Goal: Information Seeking & Learning: Learn about a topic

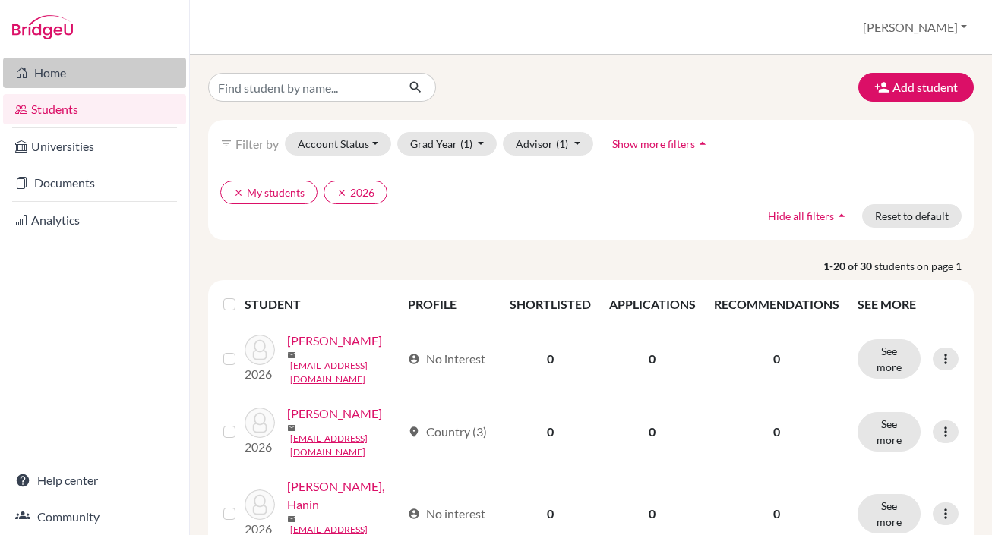
click at [40, 71] on link "Home" at bounding box center [94, 73] width 183 height 30
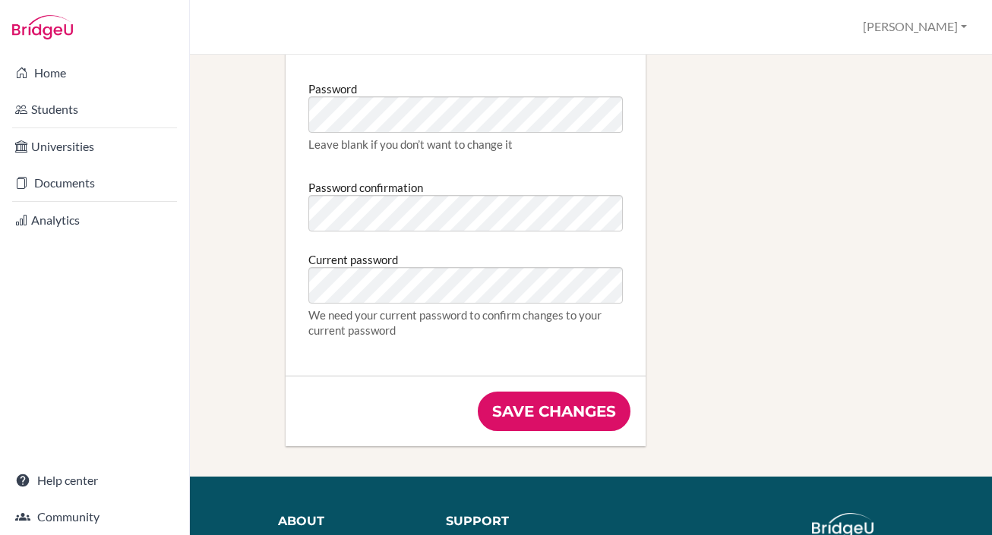
scroll to position [855, 0]
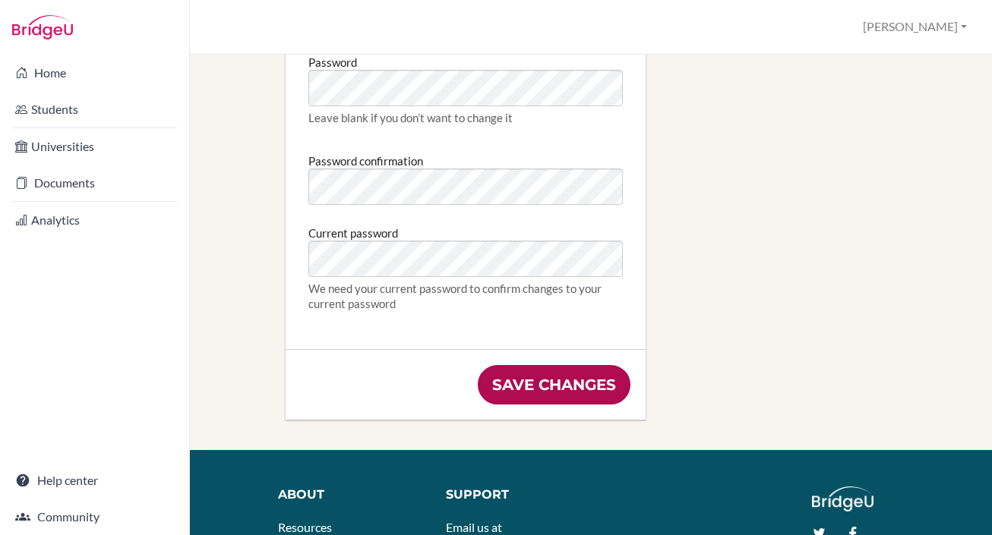
click at [592, 389] on input "Save changes" at bounding box center [554, 384] width 153 height 39
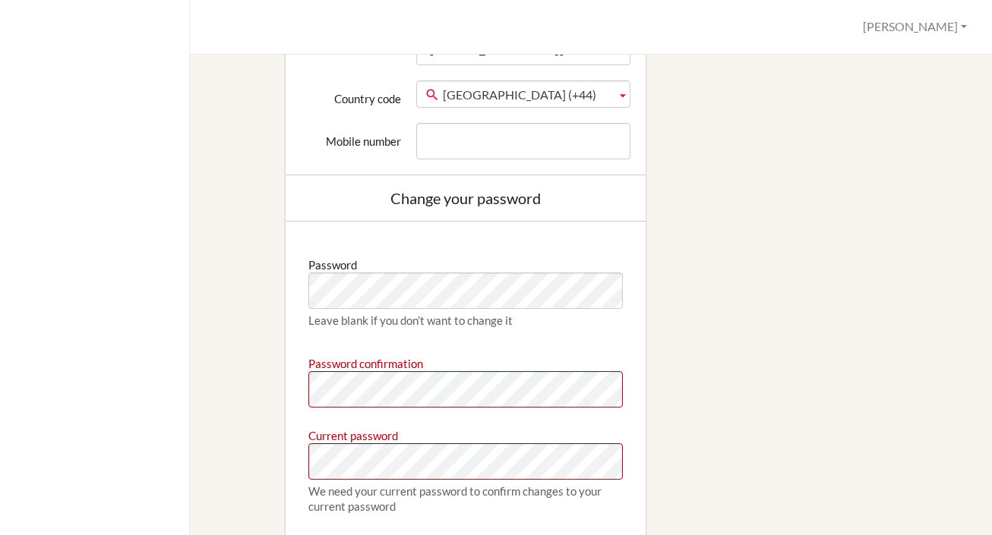
scroll to position [797, 0]
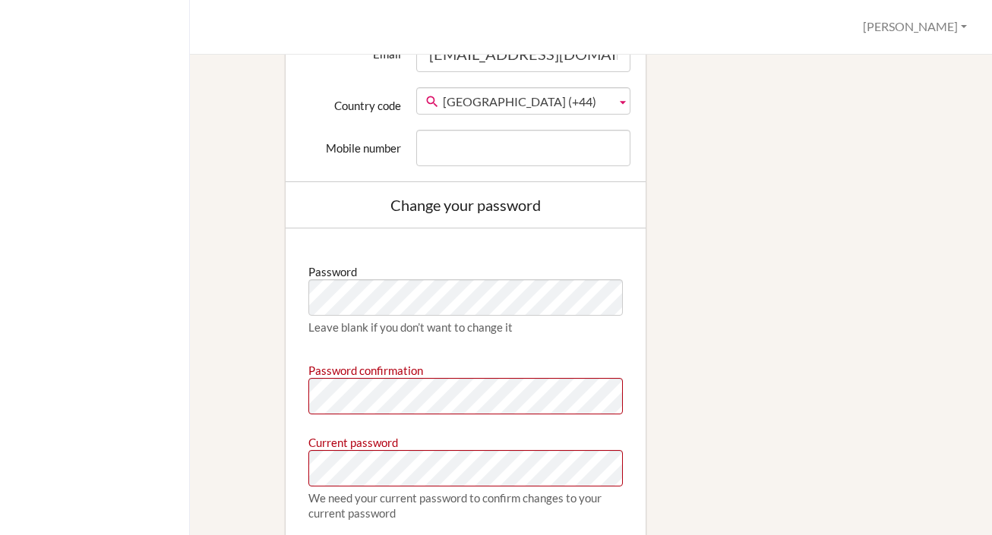
scroll to position [779, 0]
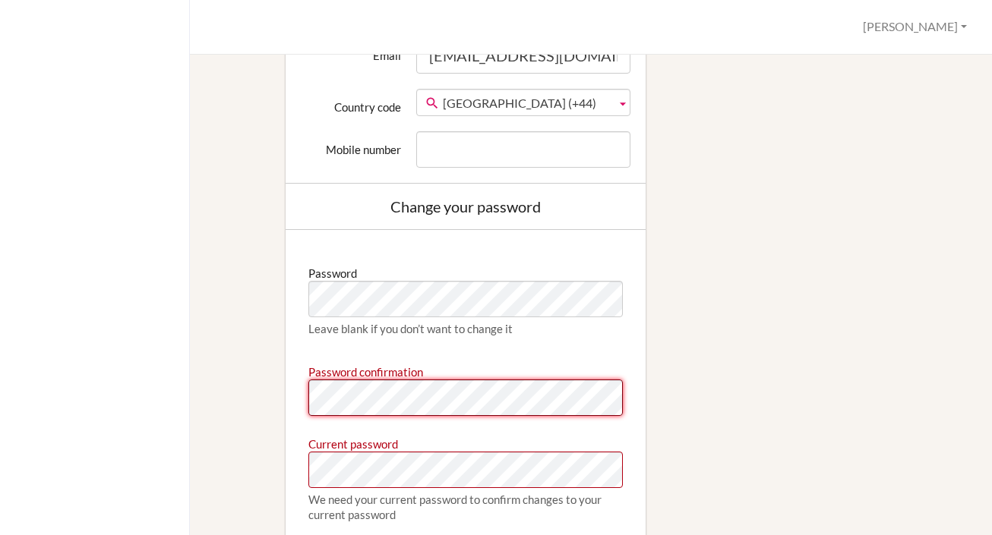
click at [245, 392] on div "Edit profile We couldn't register you: Password confirmation doesn't match Pass…" at bounding box center [591, 16] width 750 height 1290
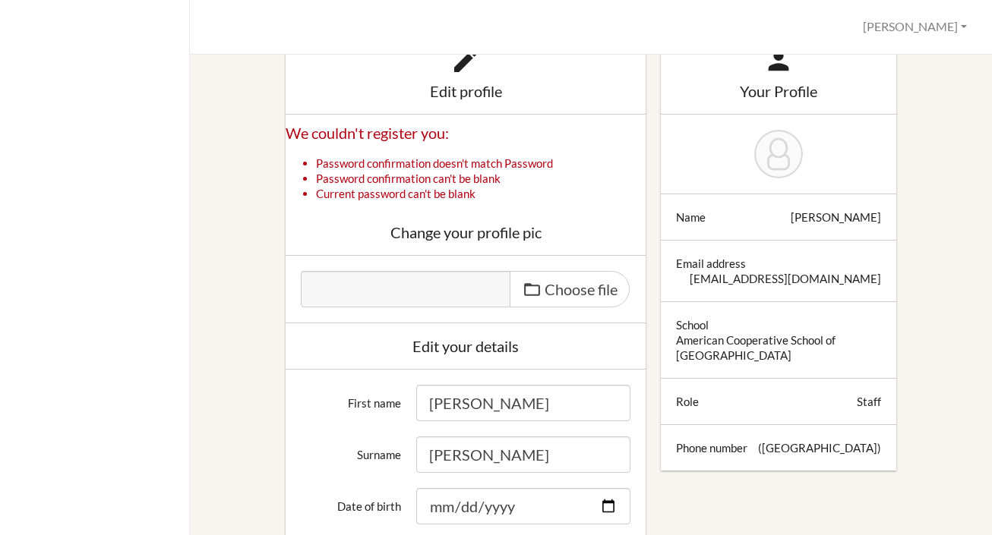
scroll to position [123, 0]
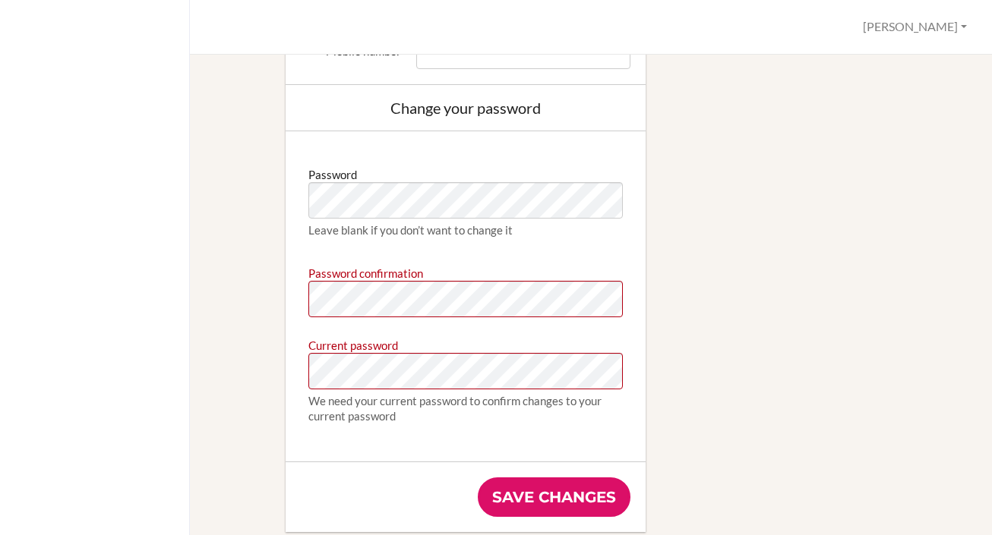
scroll to position [887, 0]
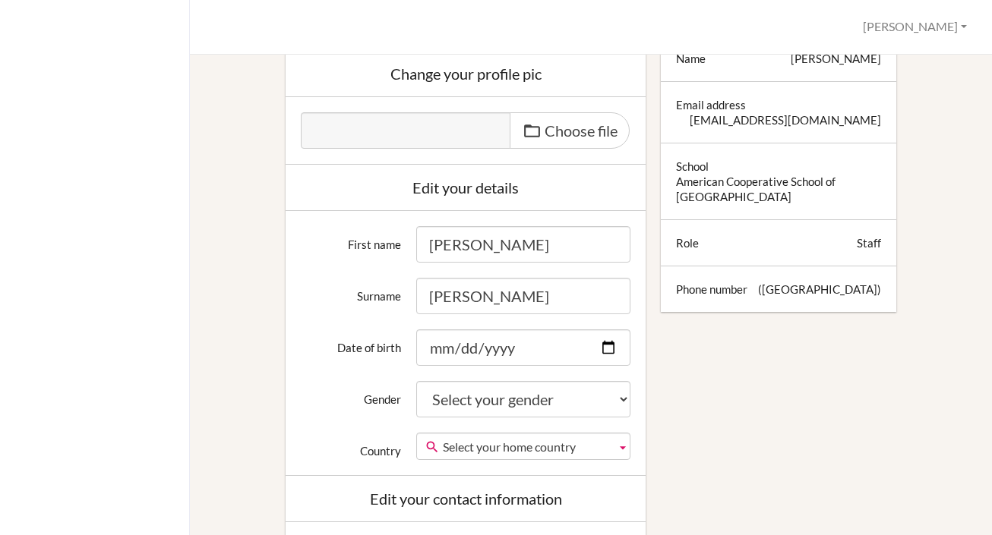
scroll to position [0, 0]
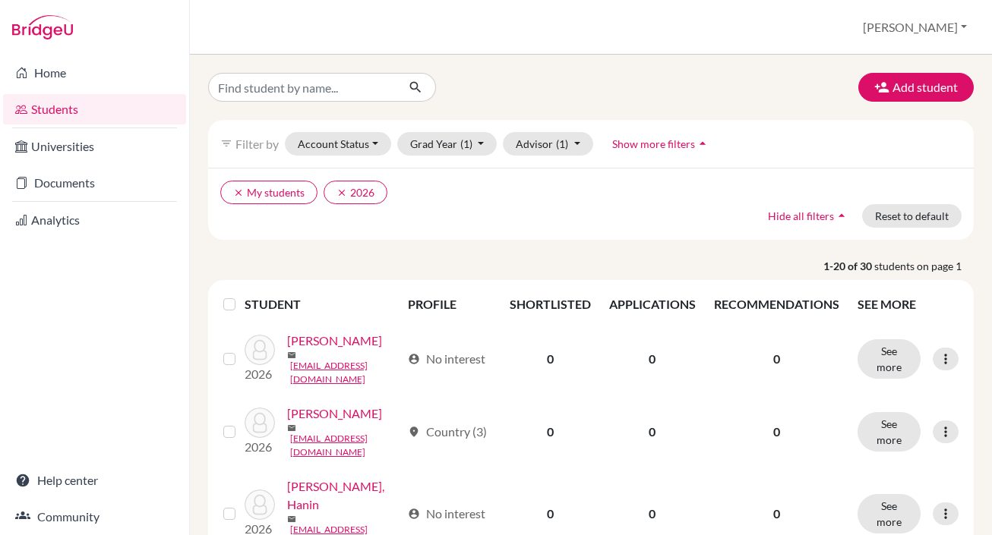
click at [659, 144] on span "Show more filters" at bounding box center [653, 143] width 83 height 13
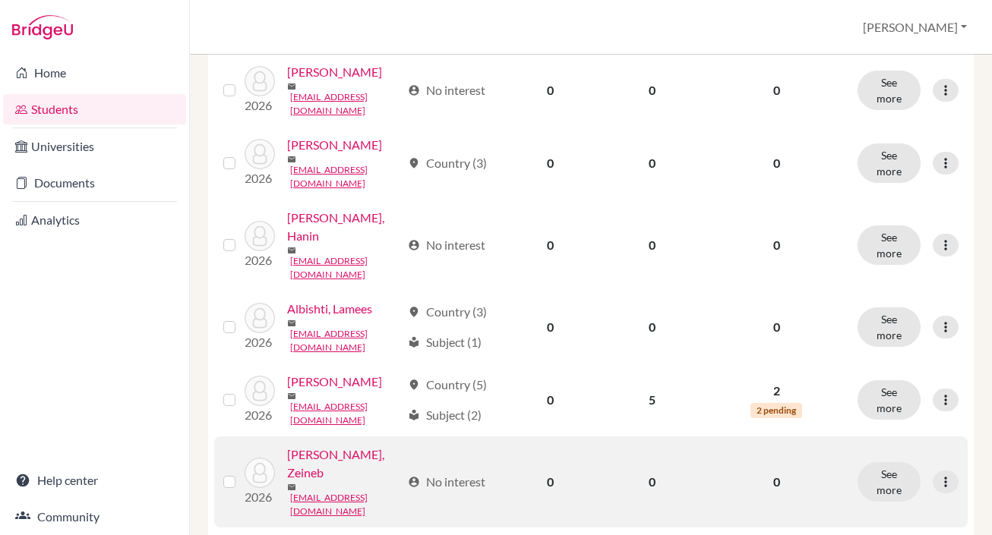
scroll to position [307, 0]
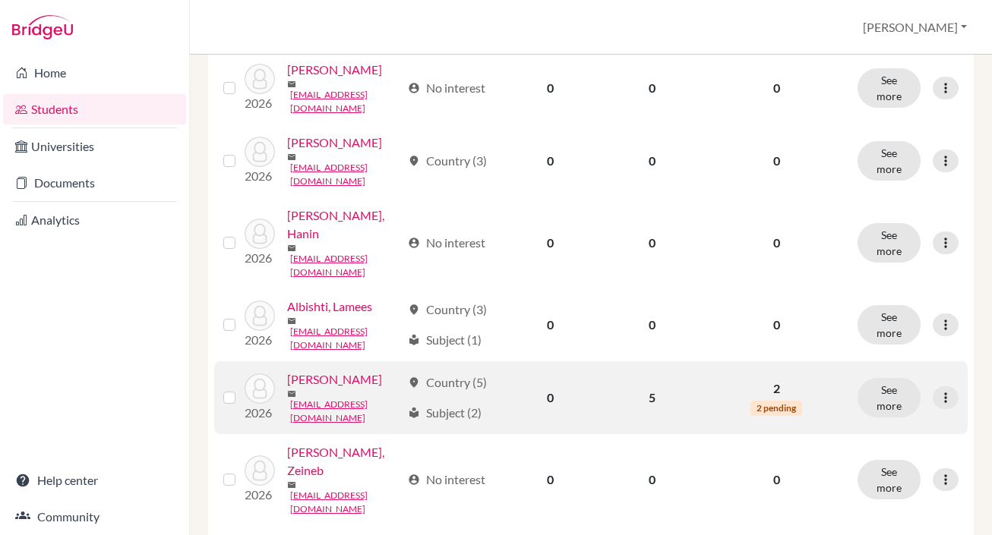
click at [319, 371] on link "Bahri, Sherine" at bounding box center [334, 380] width 95 height 18
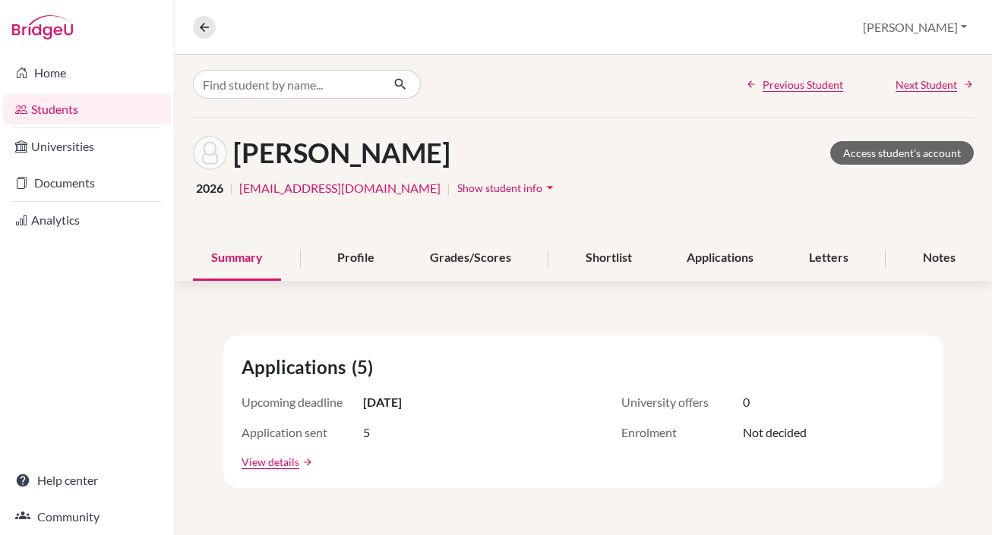
scroll to position [2, 0]
click at [349, 265] on div "Profile" at bounding box center [356, 259] width 74 height 45
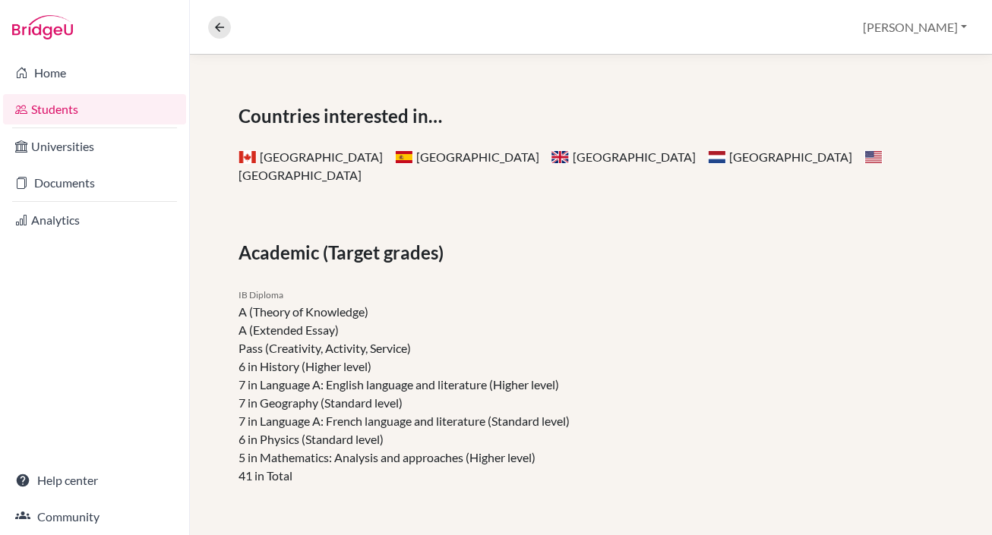
scroll to position [235, 0]
click at [395, 159] on span at bounding box center [404, 158] width 18 height 14
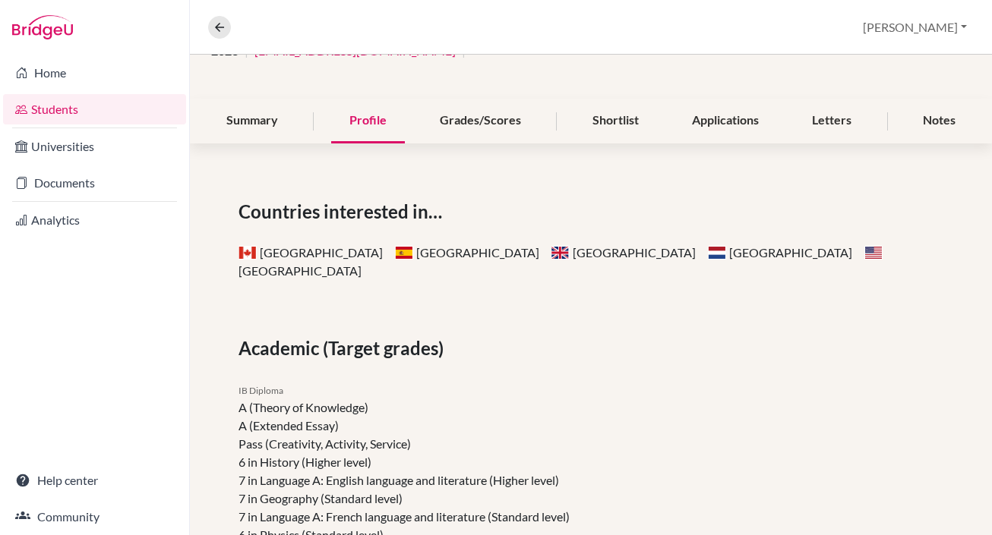
scroll to position [120, 0]
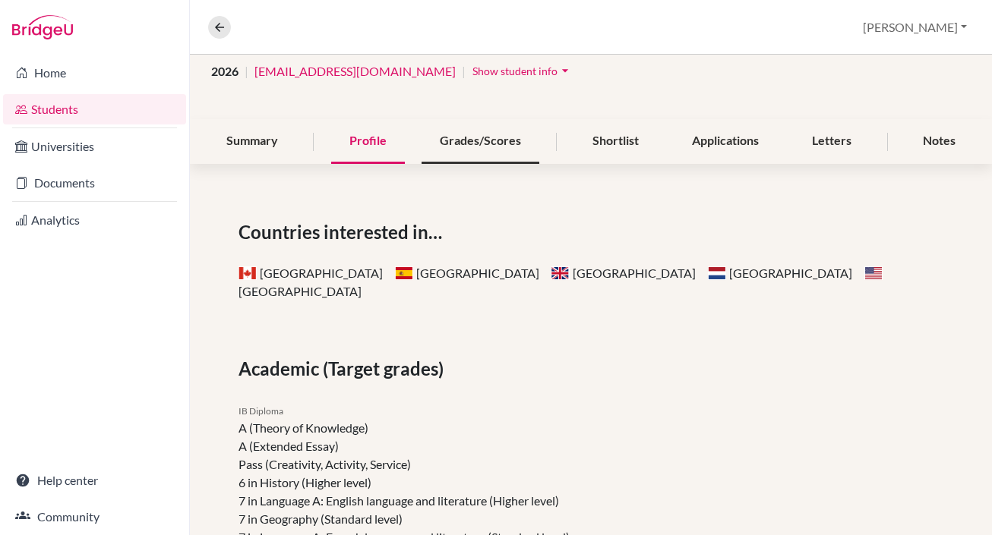
click at [475, 153] on div "Grades/Scores" at bounding box center [480, 141] width 118 height 45
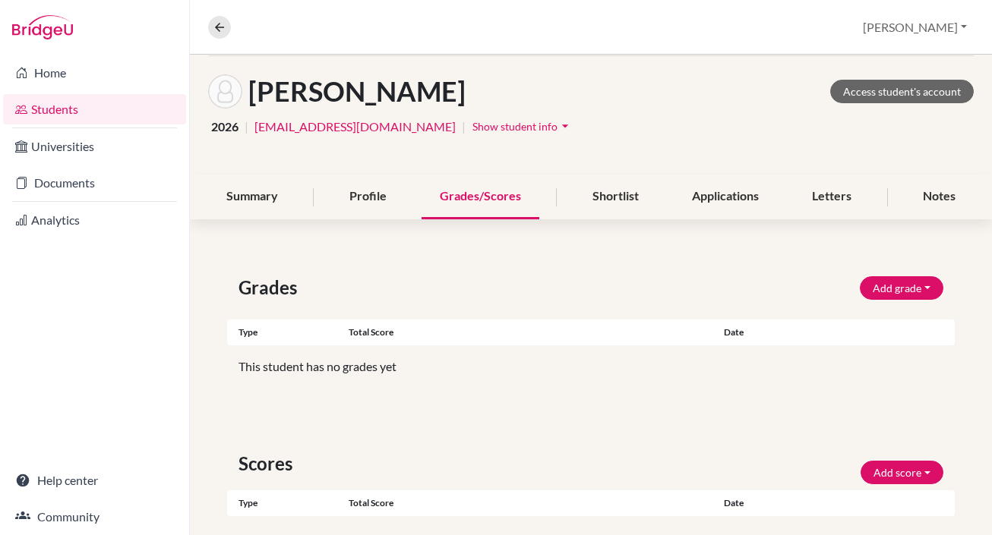
scroll to position [104, 0]
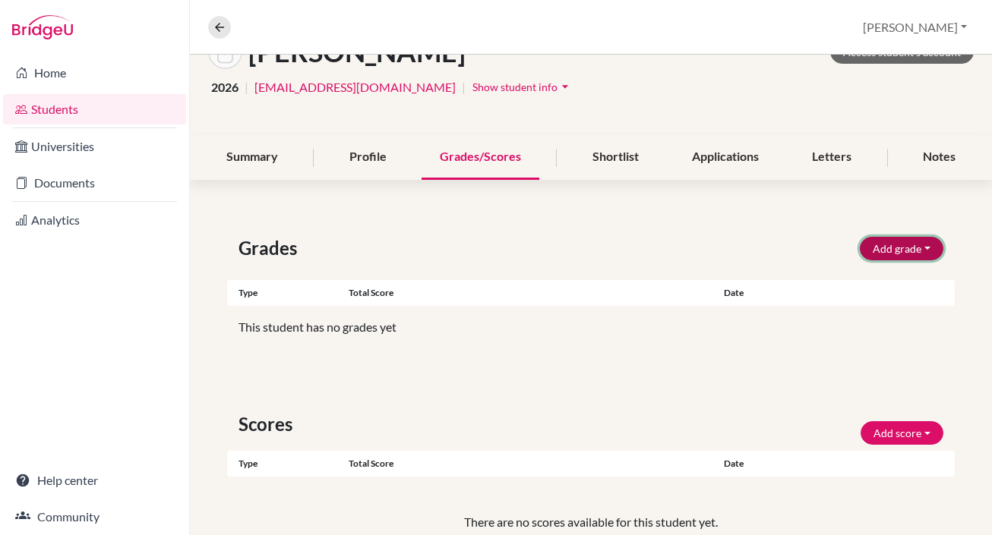
click at [882, 249] on button "Add grade" at bounding box center [902, 249] width 84 height 24
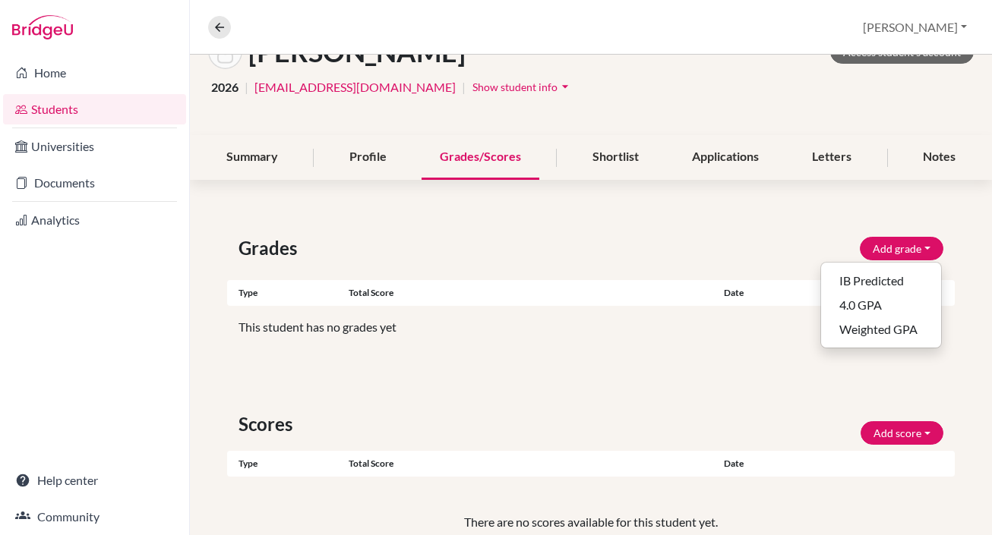
click at [736, 248] on div "Grades Add grade IB Predicted 4.0 GPA Weighted GPA" at bounding box center [590, 248] width 727 height 27
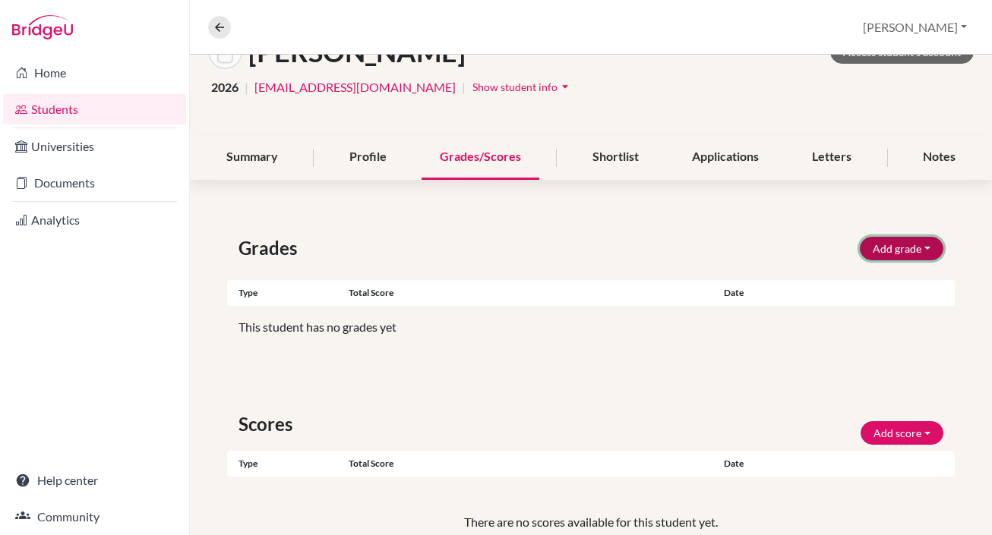
click at [926, 246] on button "Add grade" at bounding box center [902, 249] width 84 height 24
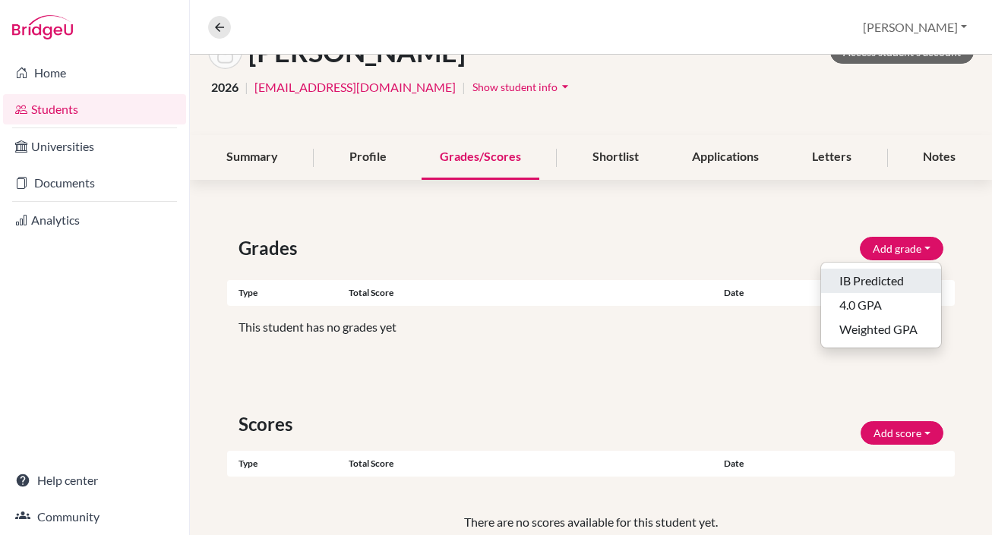
click at [891, 280] on button "IB Predicted" at bounding box center [881, 281] width 120 height 24
select select "HL"
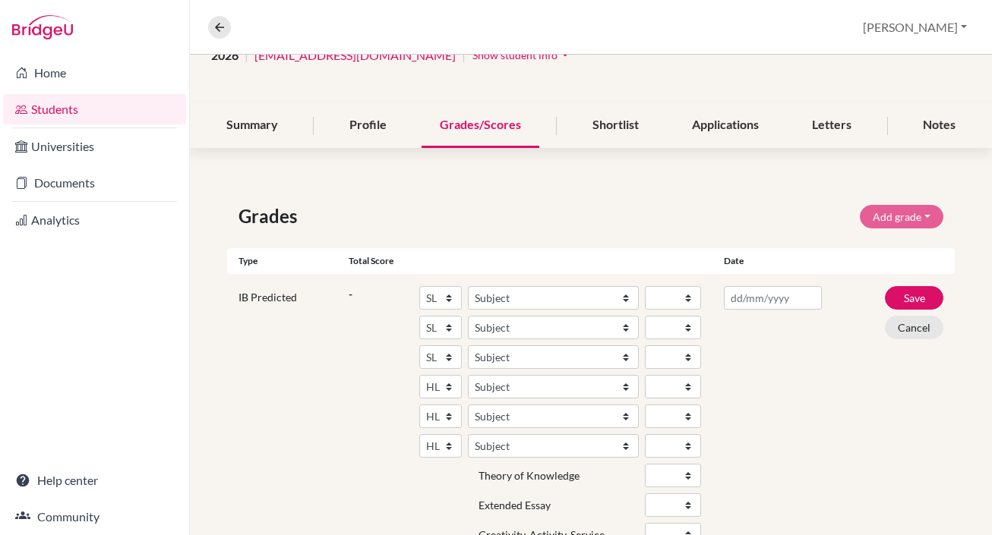
scroll to position [115, 0]
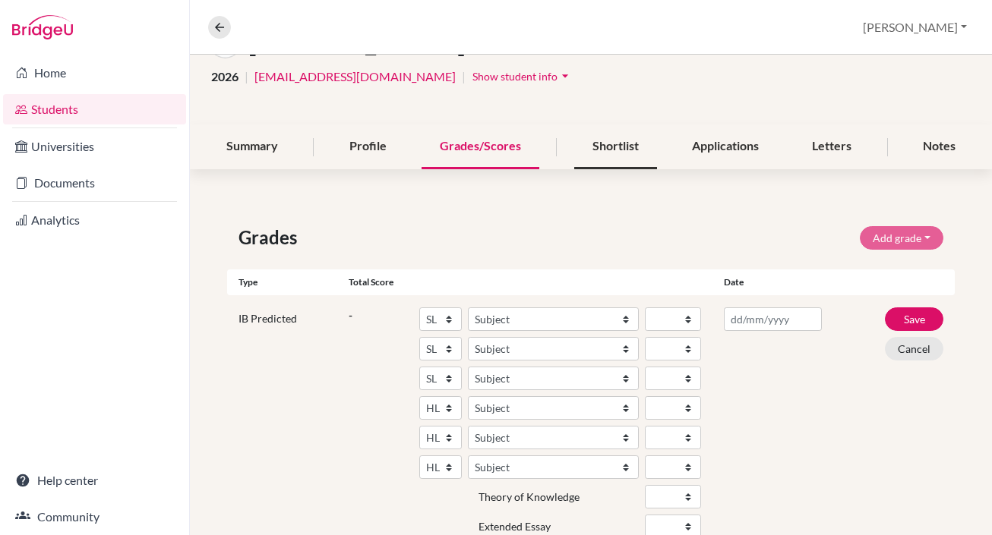
click at [611, 145] on div "Shortlist" at bounding box center [615, 147] width 83 height 45
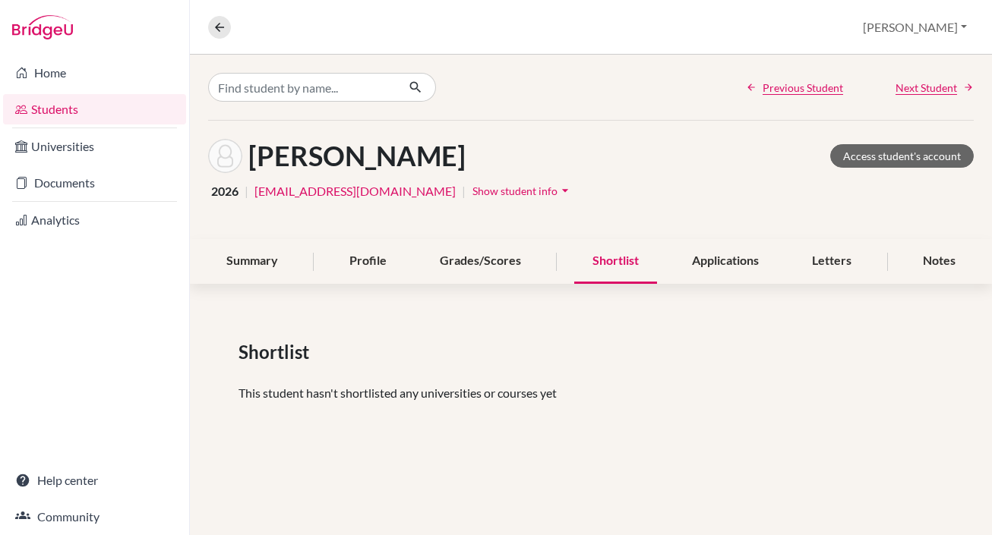
click at [620, 263] on div "Shortlist" at bounding box center [615, 261] width 83 height 45
click at [901, 159] on link "Access student's account" at bounding box center [902, 156] width 144 height 24
click at [67, 189] on link "Documents" at bounding box center [94, 183] width 183 height 30
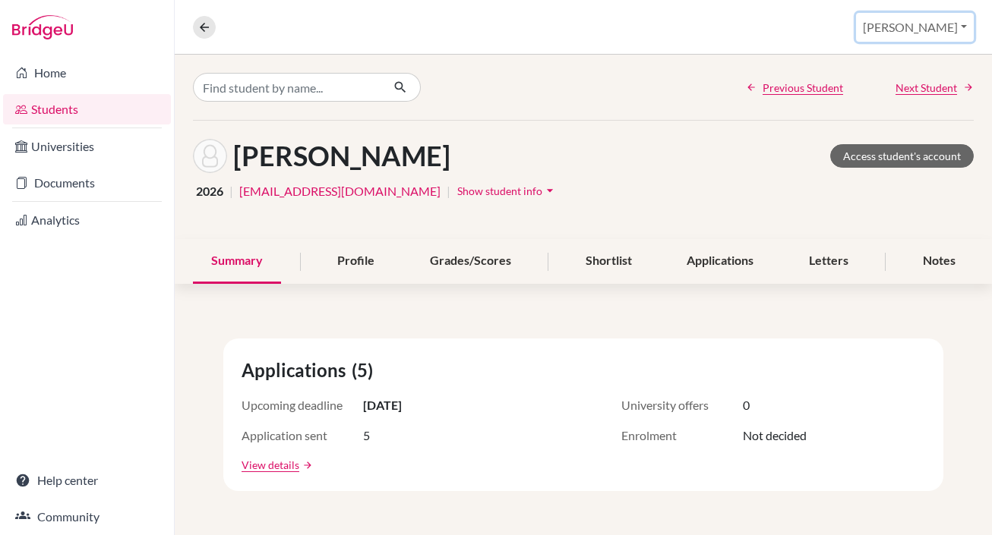
click at [944, 25] on button "[PERSON_NAME]" at bounding box center [915, 27] width 118 height 29
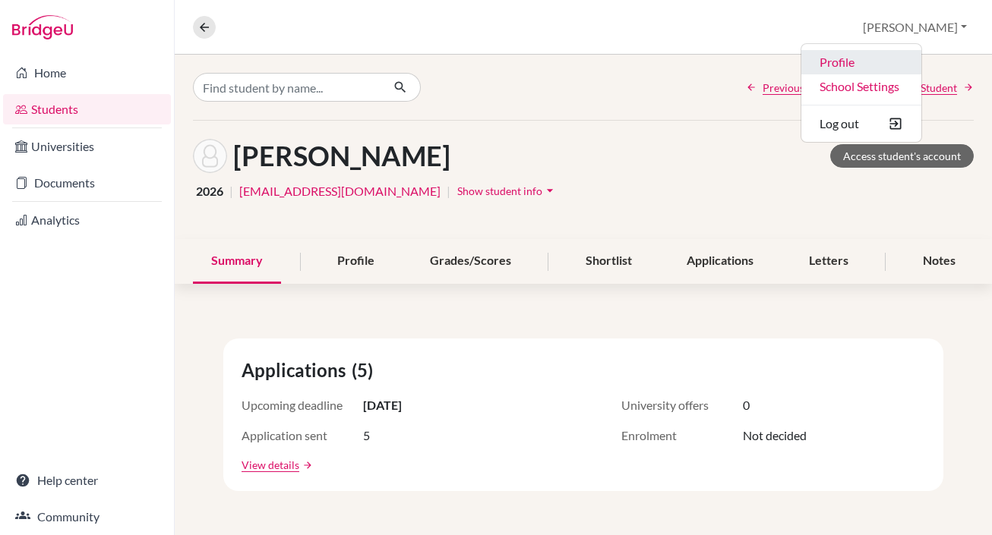
click at [901, 61] on link "Profile" at bounding box center [861, 62] width 120 height 24
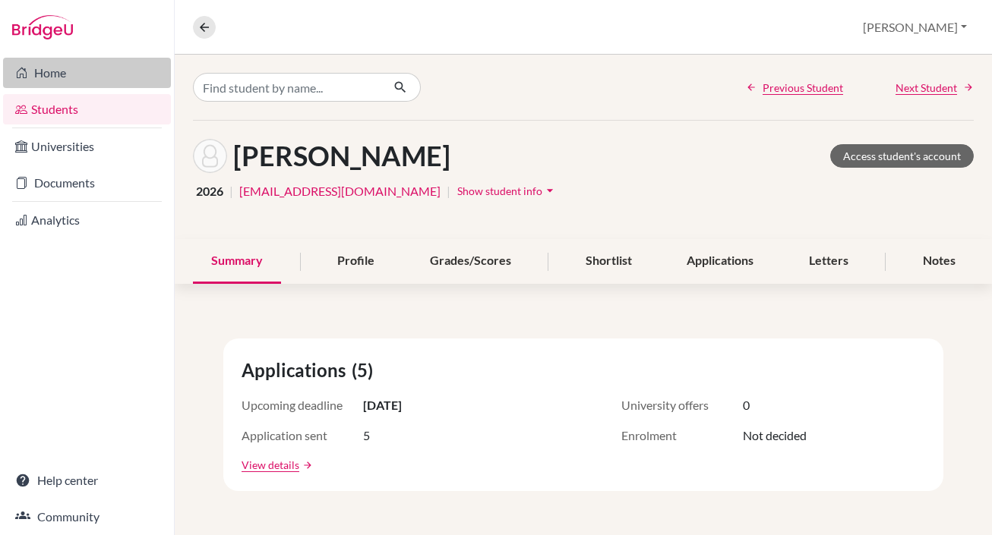
click at [53, 71] on link "Home" at bounding box center [87, 73] width 168 height 30
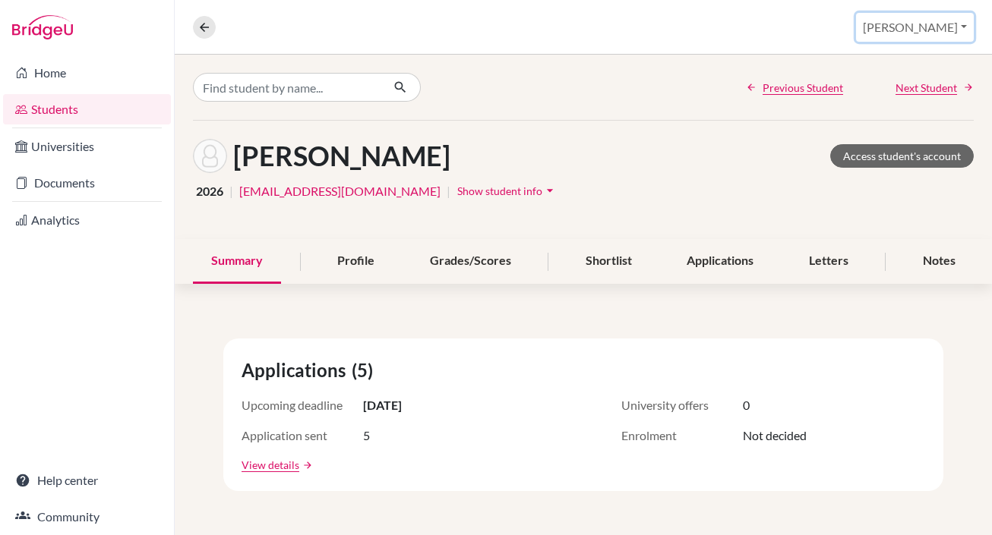
click at [945, 27] on button "[PERSON_NAME]" at bounding box center [915, 27] width 118 height 29
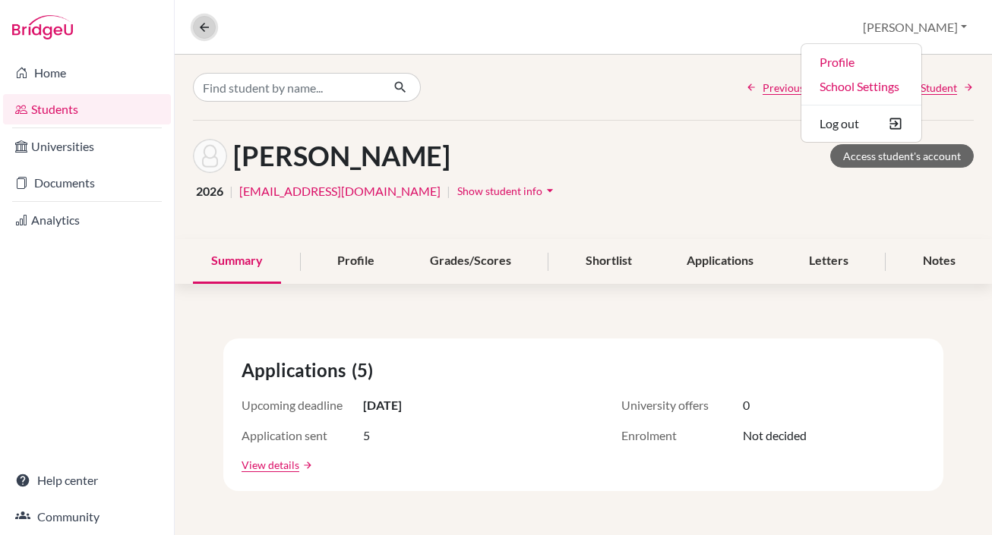
click at [206, 30] on icon at bounding box center [204, 28] width 14 height 14
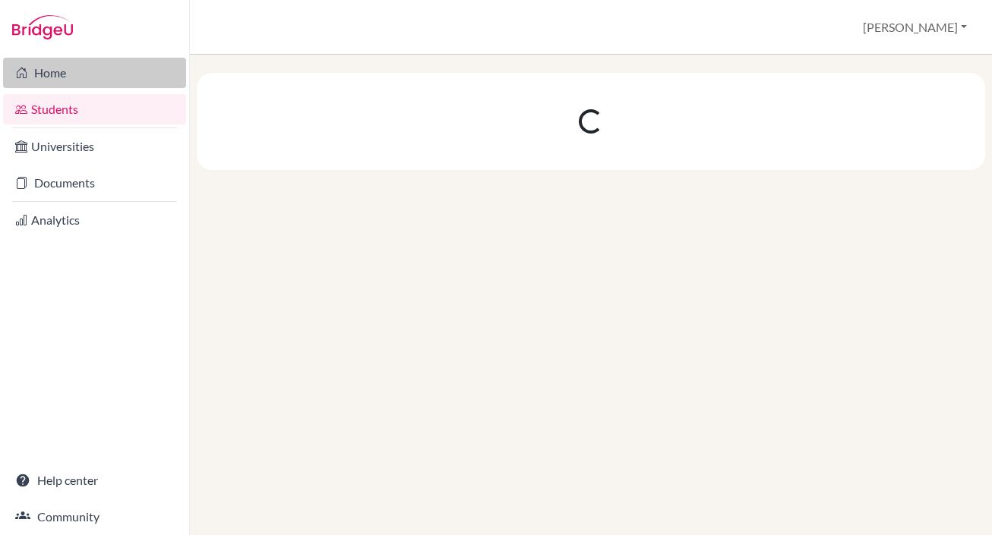
click at [58, 77] on link "Home" at bounding box center [94, 73] width 183 height 30
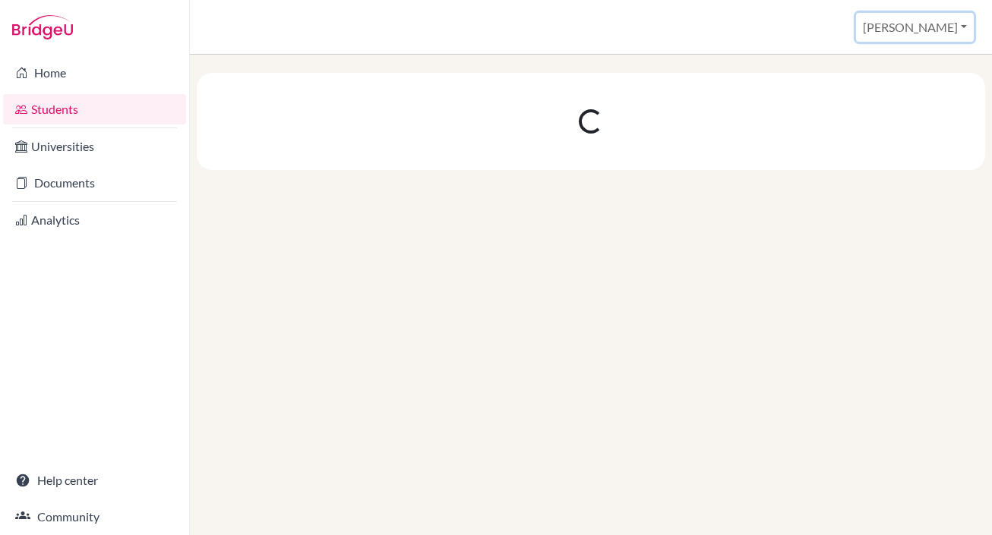
click at [958, 27] on button "[PERSON_NAME]" at bounding box center [915, 27] width 118 height 29
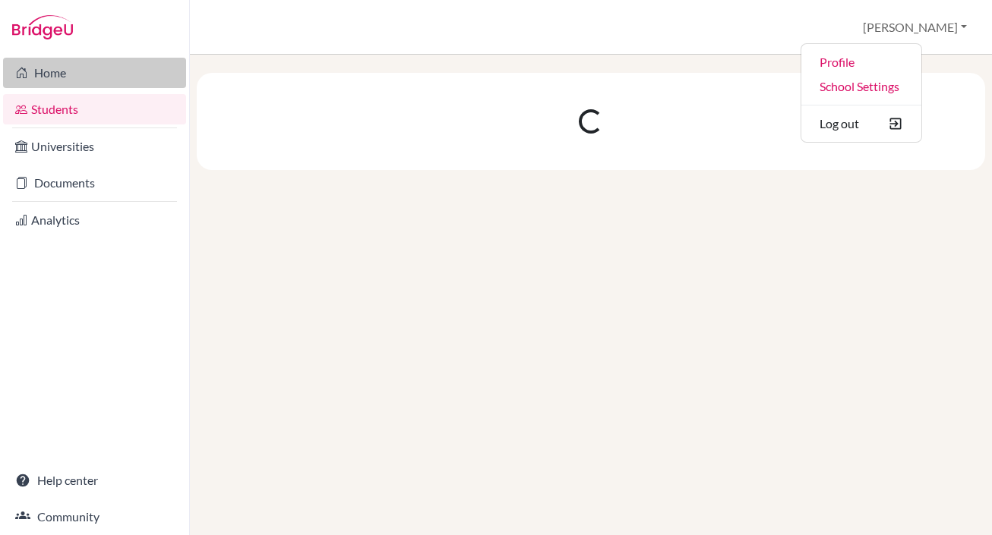
click at [48, 77] on link "Home" at bounding box center [94, 73] width 183 height 30
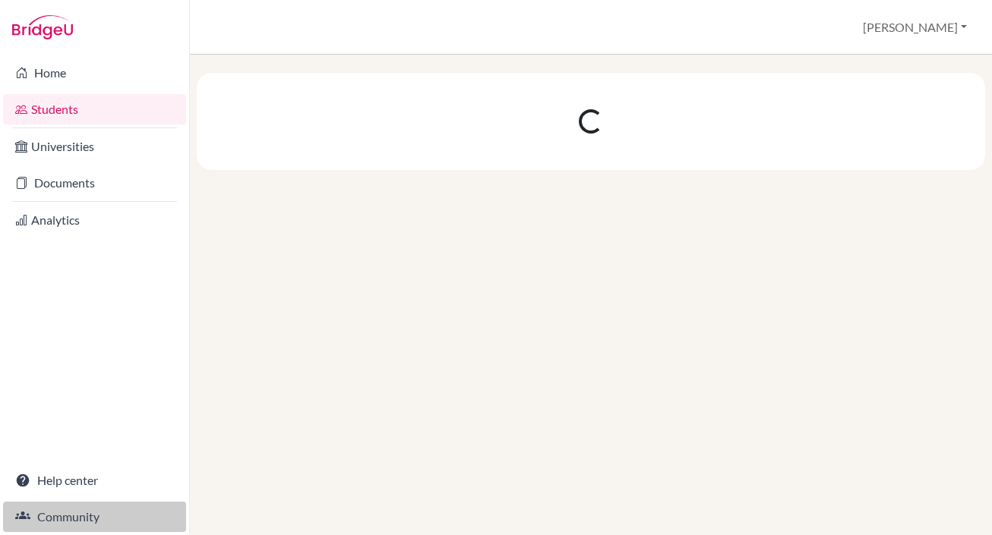
click at [56, 523] on link "Community" at bounding box center [94, 517] width 183 height 30
click at [31, 29] on img at bounding box center [42, 27] width 61 height 24
